Goal: Information Seeking & Learning: Understand process/instructions

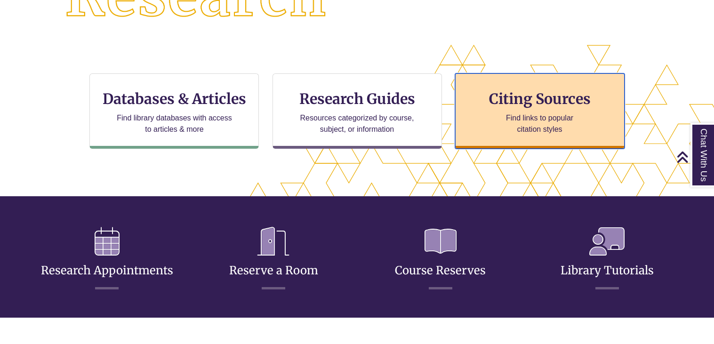
click at [509, 115] on p "Find links to popular citation styles" at bounding box center [540, 124] width 92 height 23
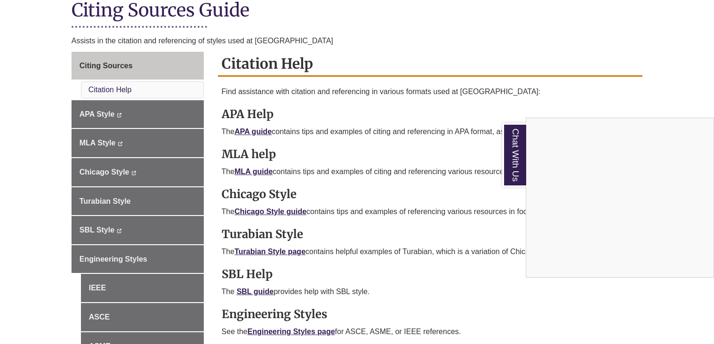
scroll to position [230, 0]
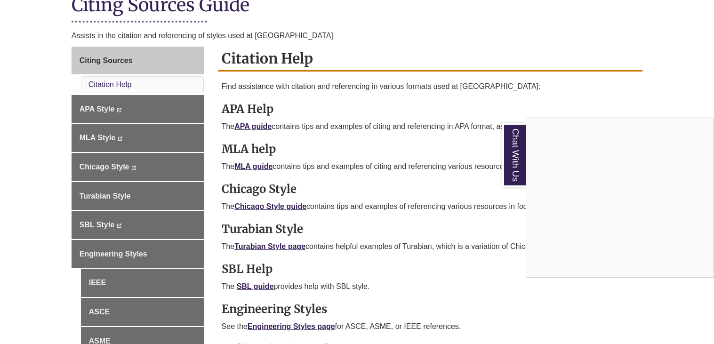
click at [261, 202] on div "Chat With Us" at bounding box center [357, 172] width 714 height 344
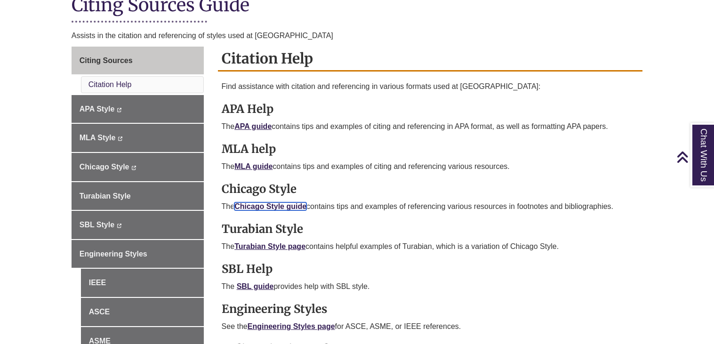
click at [247, 202] on link "Chicago Style guide" at bounding box center [270, 206] width 72 height 8
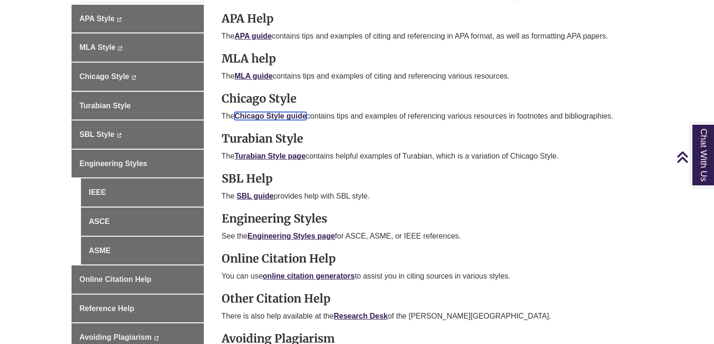
scroll to position [282, 0]
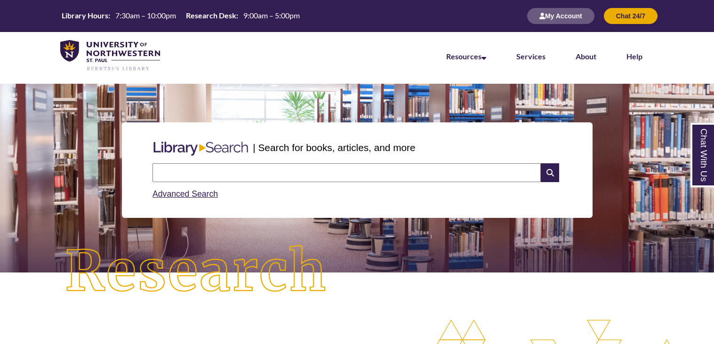
click at [240, 174] on input "text" at bounding box center [347, 172] width 388 height 19
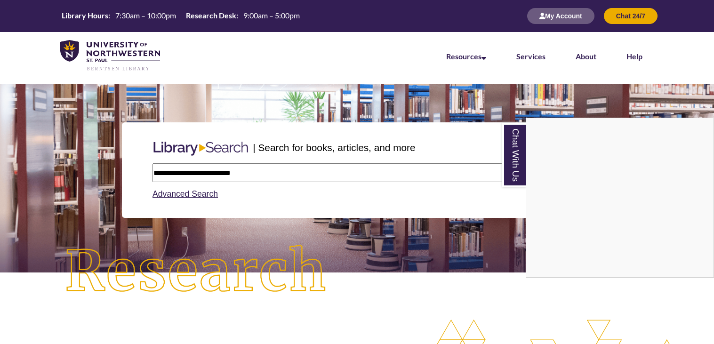
type input "**********"
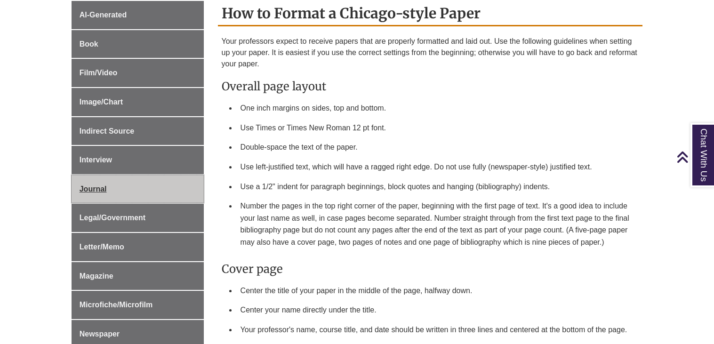
scroll to position [398, 0]
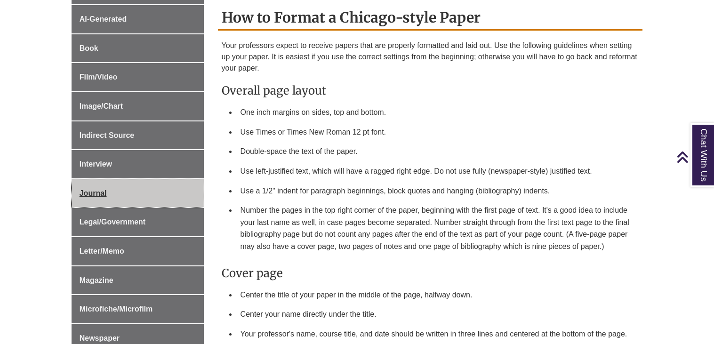
click at [89, 189] on span "Journal" at bounding box center [93, 193] width 27 height 8
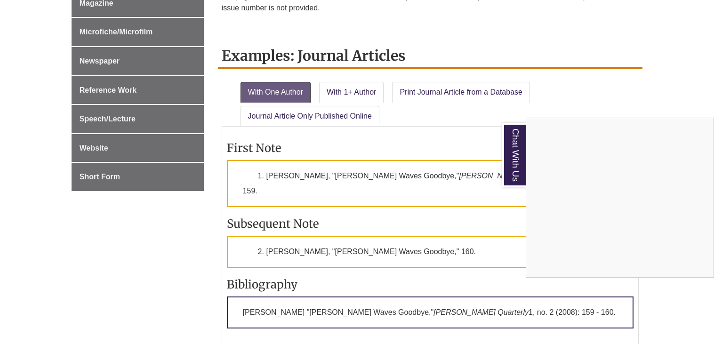
scroll to position [636, 0]
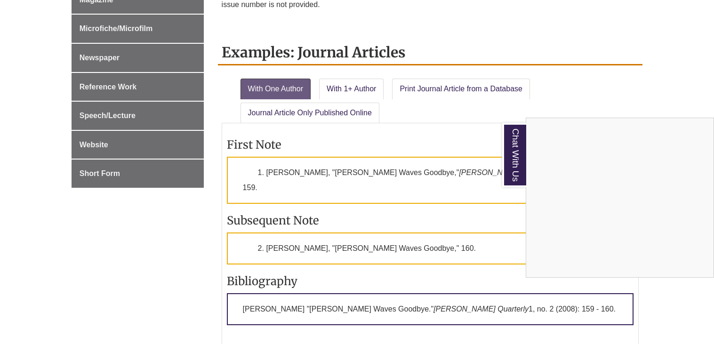
click at [333, 81] on div "Chat With Us" at bounding box center [357, 172] width 714 height 344
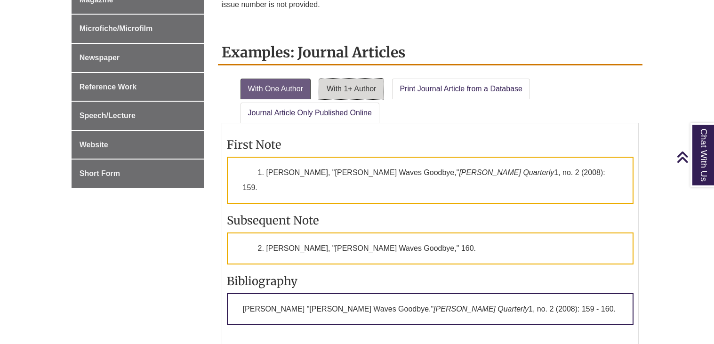
click at [338, 88] on link "With 1+ Author" at bounding box center [351, 89] width 65 height 21
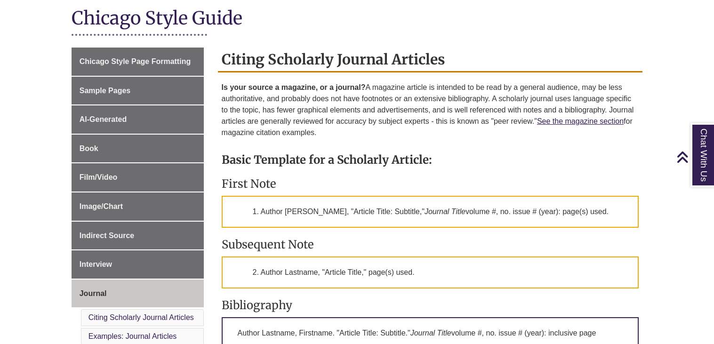
scroll to position [214, 0]
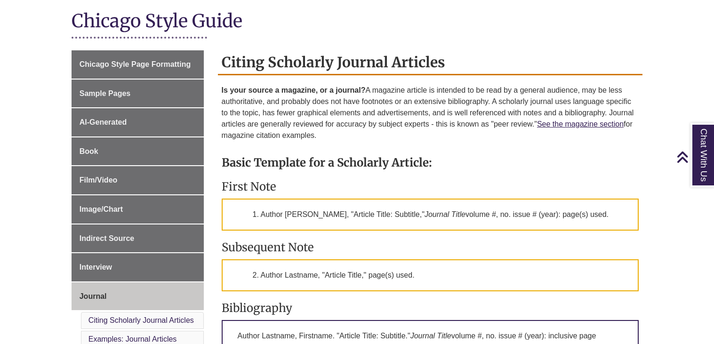
click at [310, 188] on h3 "First Note" at bounding box center [431, 186] width 418 height 15
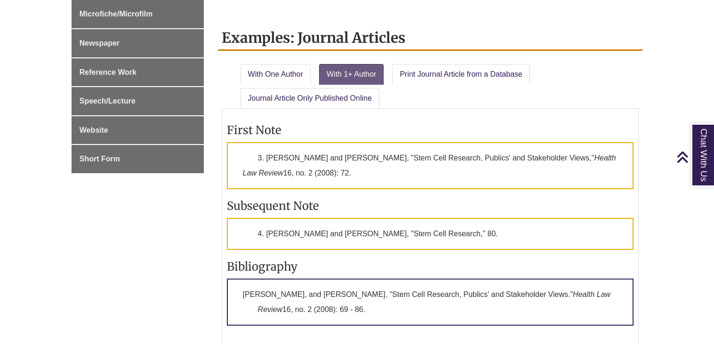
scroll to position [650, 0]
drag, startPoint x: 266, startPoint y: 151, endPoint x: 347, endPoint y: 164, distance: 81.6
click at [347, 164] on p "3. [PERSON_NAME] and [PERSON_NAME], "Stem Cell Research, Publics' and Stakehold…" at bounding box center [430, 166] width 407 height 47
copy p "[PERSON_NAME] and [PERSON_NAME], "Stem Cell Research, Publics' and Stakeholder …"
click at [384, 159] on p "3. [PERSON_NAME] and [PERSON_NAME], "Stem Cell Research, Publics' and Stakehold…" at bounding box center [430, 166] width 407 height 47
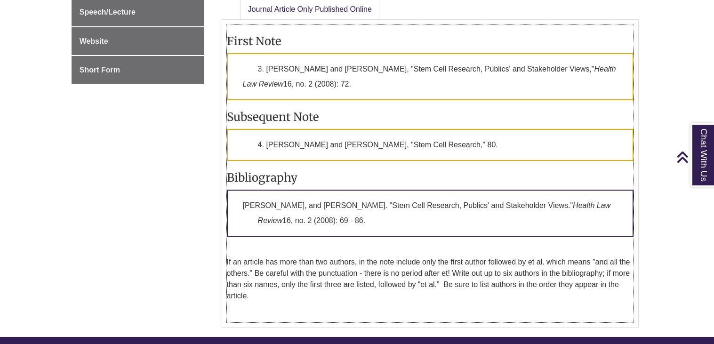
scroll to position [736, 0]
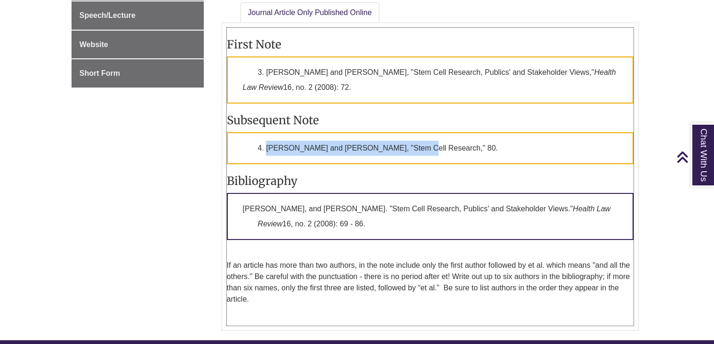
drag, startPoint x: 266, startPoint y: 140, endPoint x: 412, endPoint y: 129, distance: 146.8
click at [412, 132] on p "4. [PERSON_NAME] and [PERSON_NAME], "Stem Cell Research," 80." at bounding box center [430, 148] width 407 height 32
click at [319, 135] on p "4. [PERSON_NAME] and [PERSON_NAME], "Stem Cell Research," 80." at bounding box center [430, 148] width 407 height 32
drag, startPoint x: 260, startPoint y: 139, endPoint x: 462, endPoint y: 146, distance: 201.6
click at [462, 146] on p "4. [PERSON_NAME] and [PERSON_NAME], "Stem Cell Research," 80." at bounding box center [430, 148] width 407 height 32
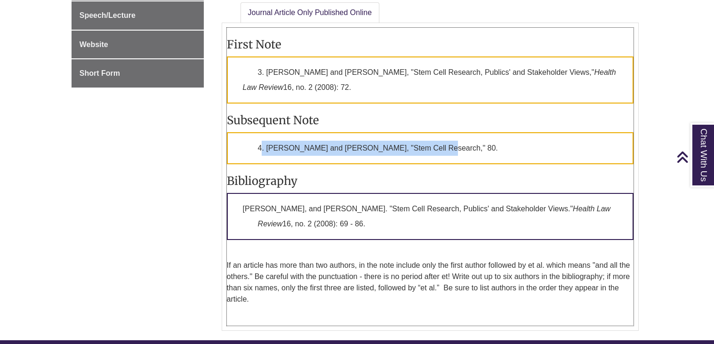
copy p ". [PERSON_NAME] and [PERSON_NAME], "Stem Cell Research," 80."
